Goal: Task Accomplishment & Management: Use online tool/utility

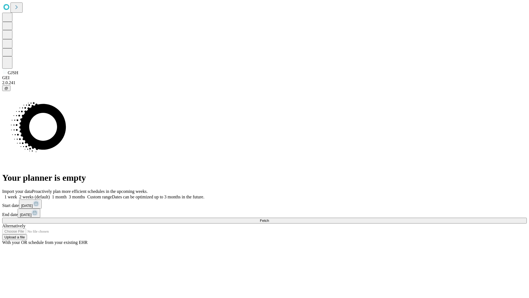
click at [269, 218] on span "Fetch" at bounding box center [264, 220] width 9 height 4
